Goal: Find specific page/section: Find specific page/section

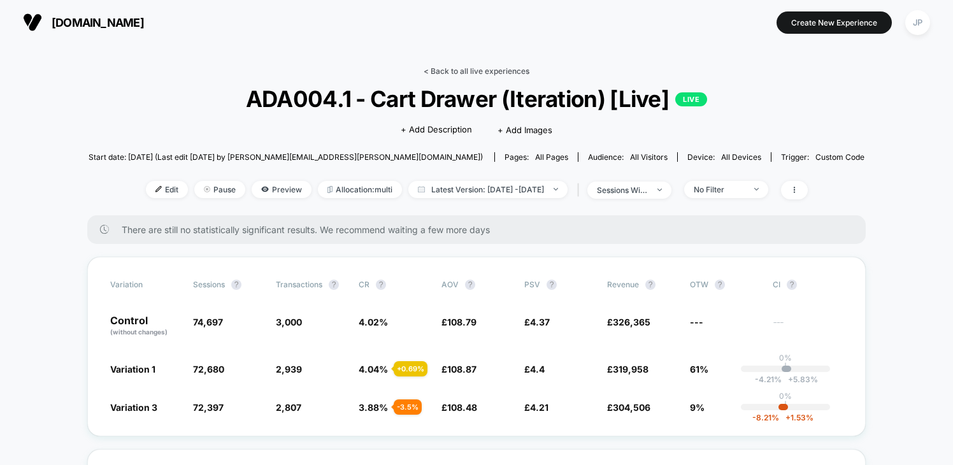
click at [494, 71] on link "< Back to all live experiences" at bounding box center [477, 71] width 106 height 10
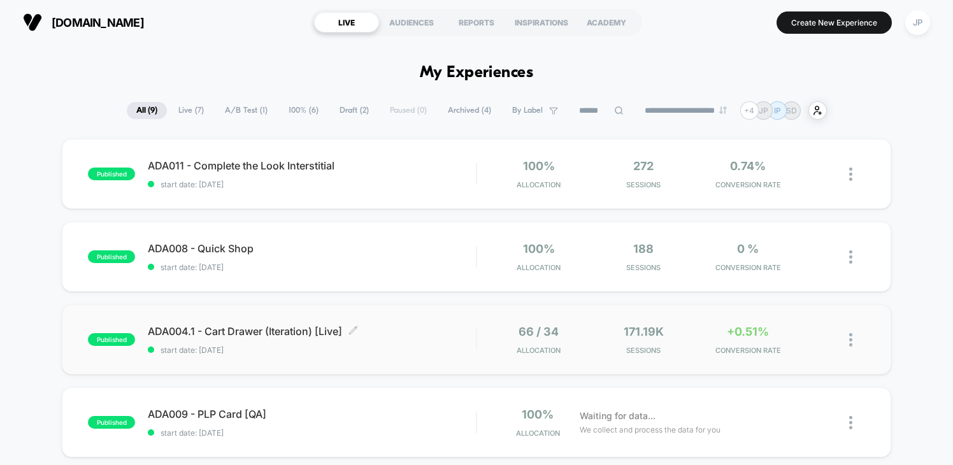
click at [262, 334] on span "ADA004.1 - Cart Drawer (Iteration) [Live] Click to edit experience details" at bounding box center [312, 331] width 328 height 13
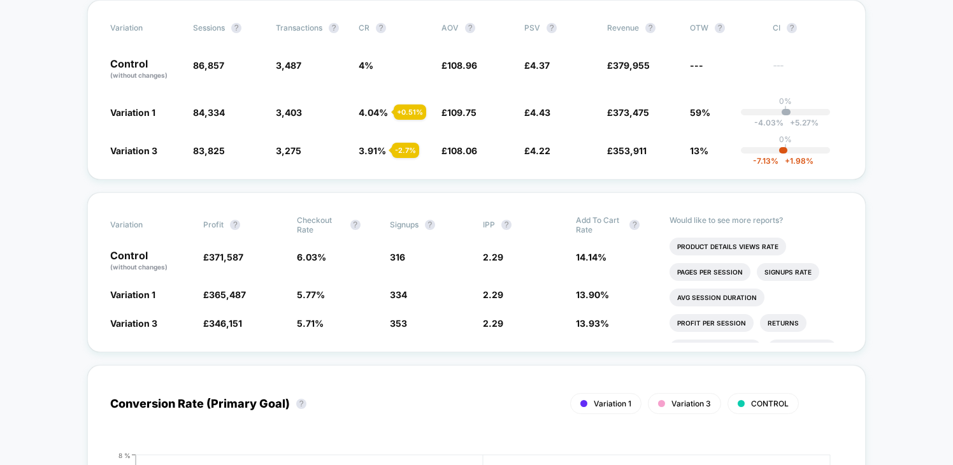
scroll to position [280, 0]
